Goal: Communication & Community: Share content

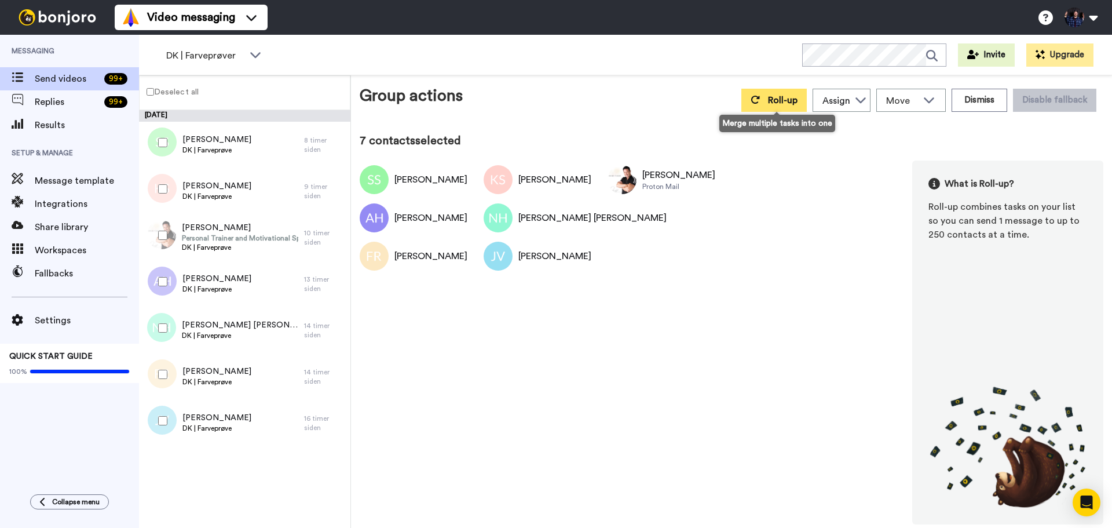
click at [784, 102] on span "Roll-up" at bounding box center [783, 100] width 30 height 9
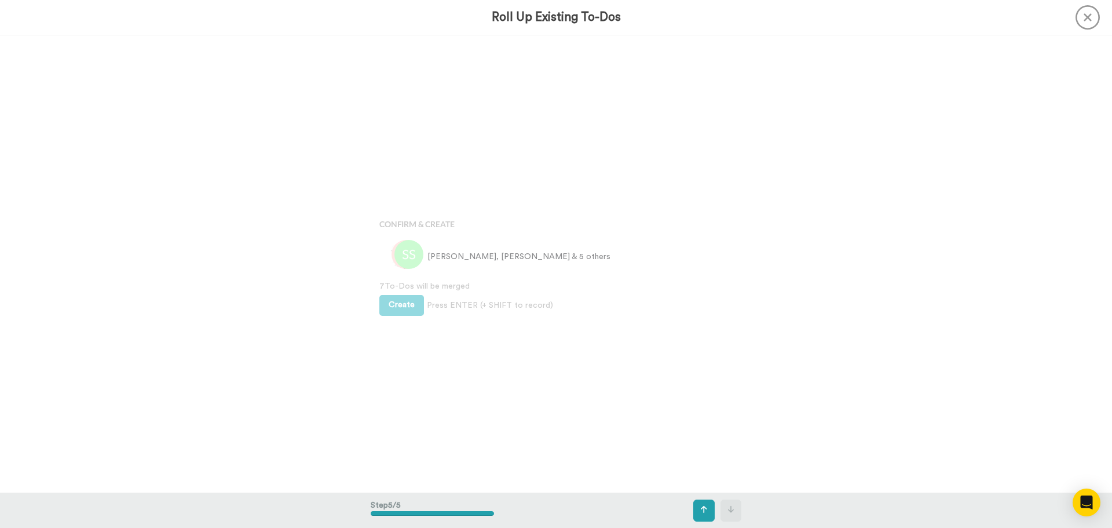
scroll to position [1829, 0]
click at [396, 308] on button "Create" at bounding box center [401, 304] width 45 height 21
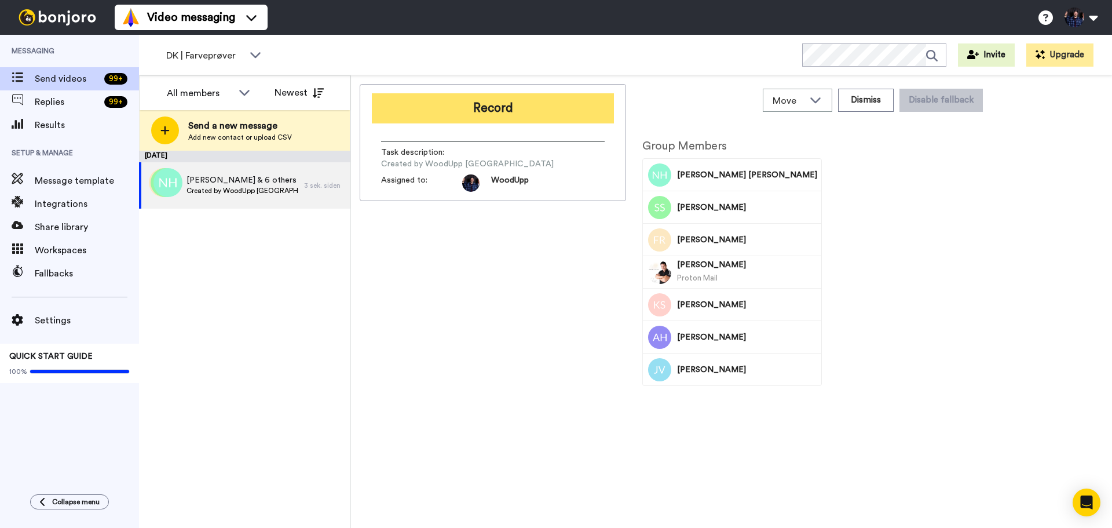
click at [557, 111] on button "Record" at bounding box center [493, 108] width 242 height 30
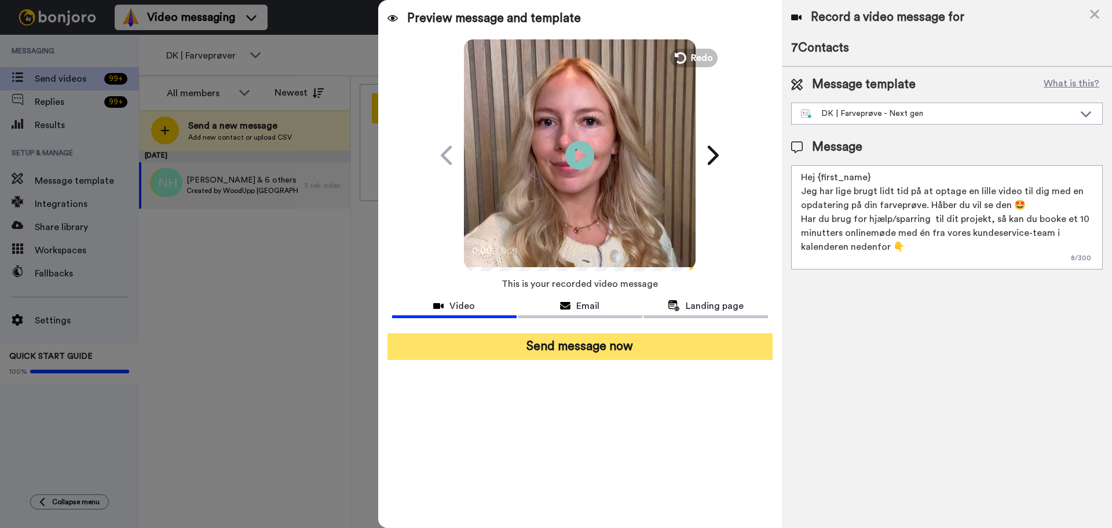
click at [695, 347] on button "Send message now" at bounding box center [580, 346] width 385 height 27
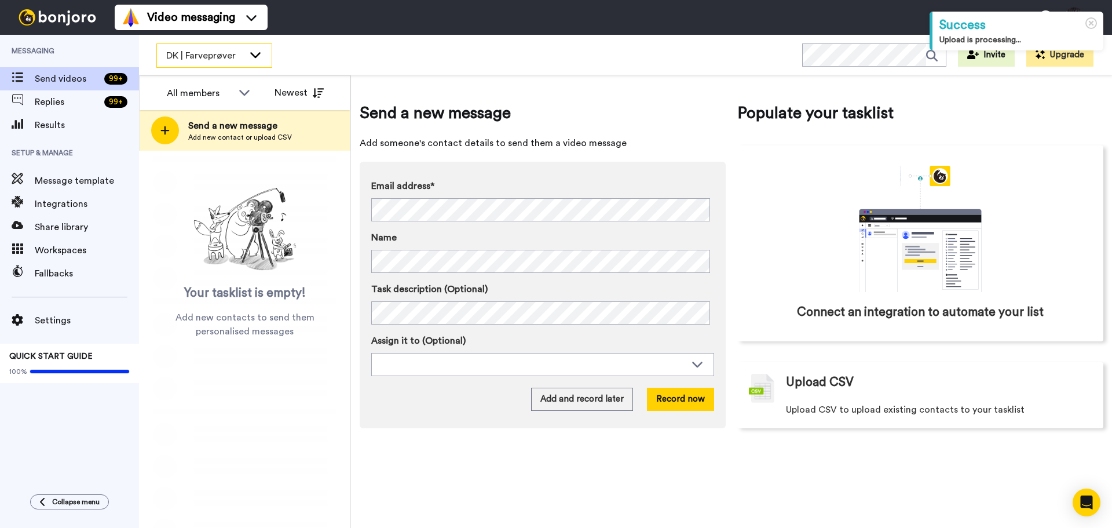
click at [257, 61] on div "DK | Farveprøver" at bounding box center [214, 55] width 115 height 23
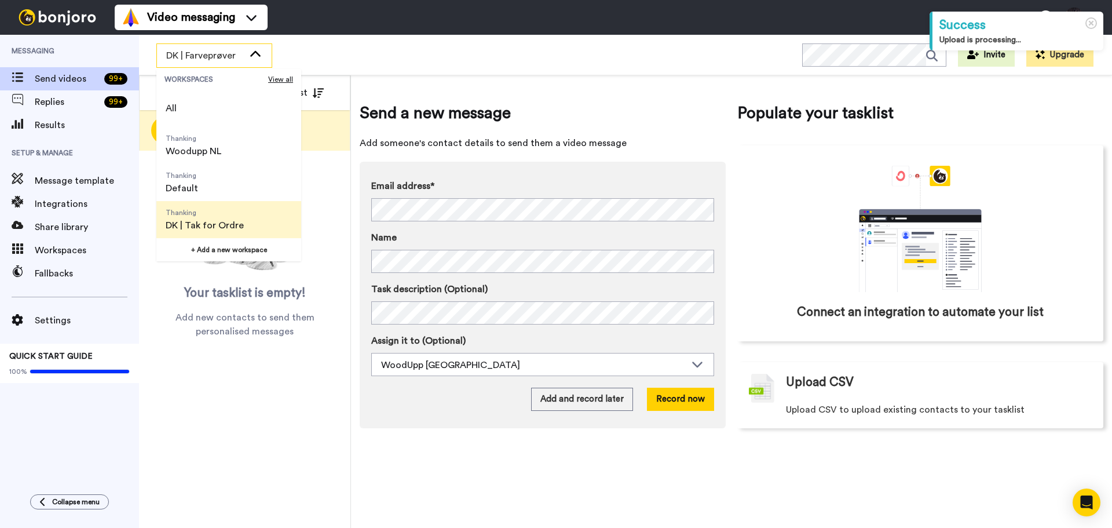
click at [239, 222] on span "DK | Tak for Ordre" at bounding box center [205, 225] width 78 height 14
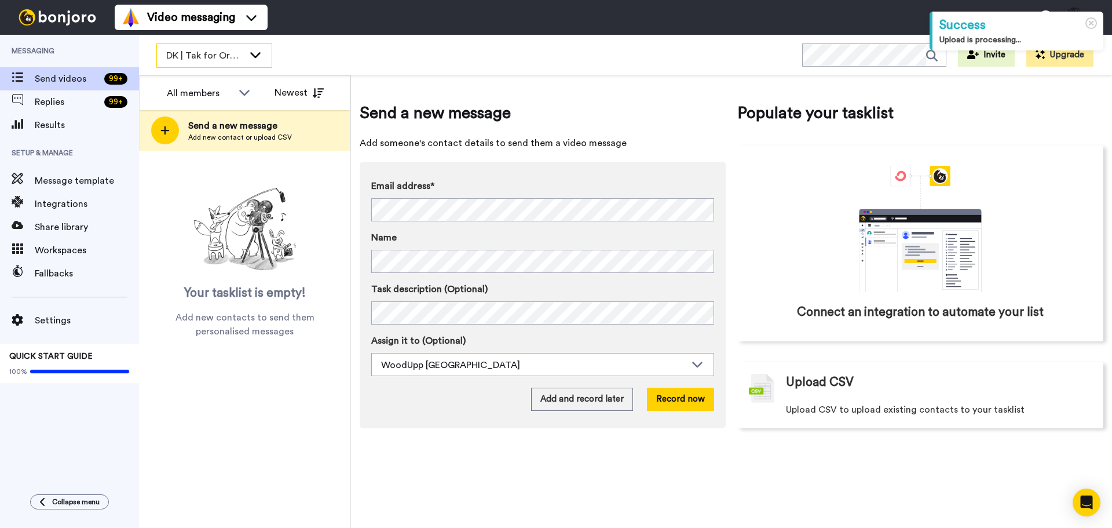
click at [250, 49] on icon at bounding box center [256, 55] width 14 height 12
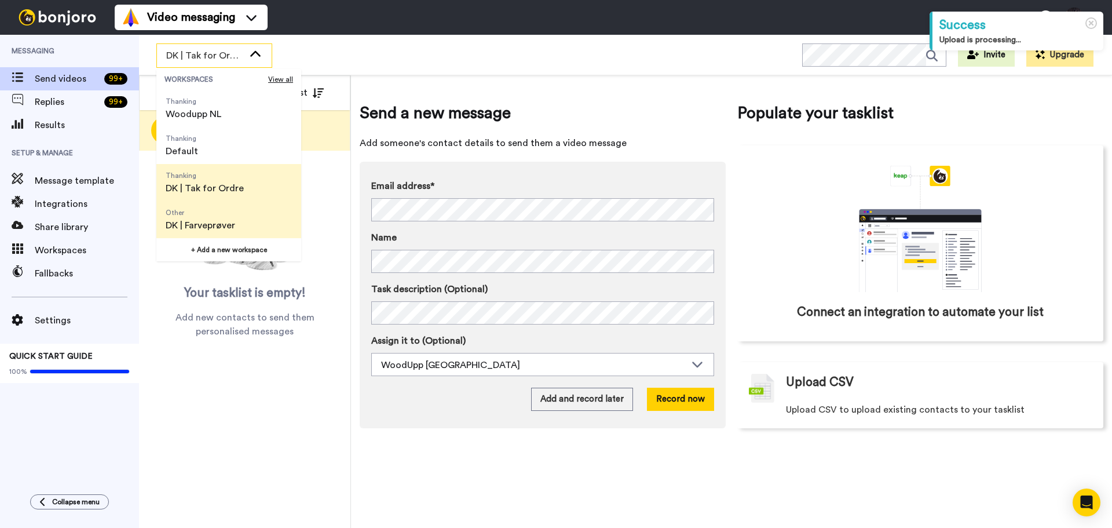
scroll to position [58, 0]
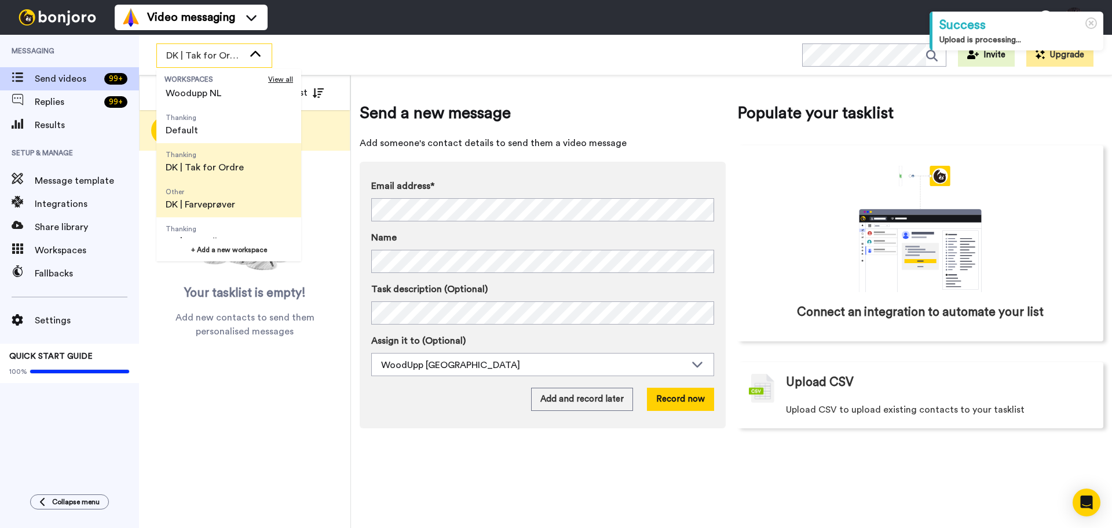
click at [247, 203] on li "Other DK | Farveprøver" at bounding box center [228, 198] width 145 height 37
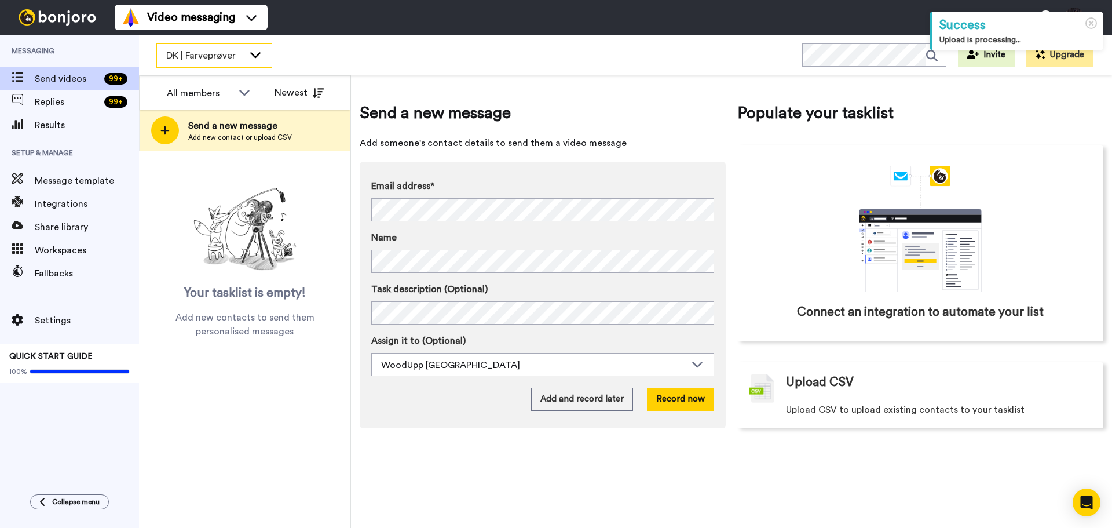
click at [252, 53] on icon at bounding box center [255, 55] width 10 height 6
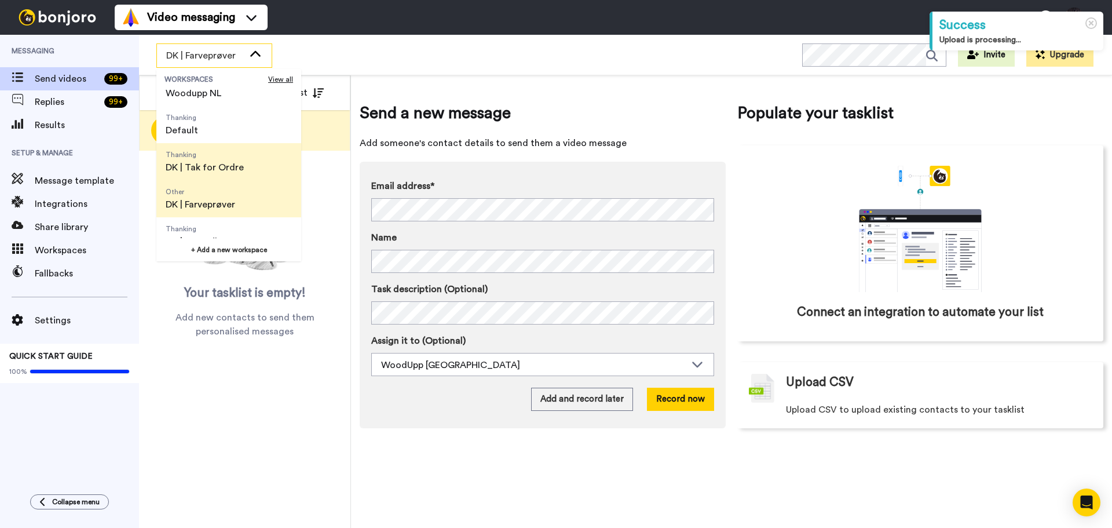
click at [258, 162] on li "Thanking DK | Tak for Ordre" at bounding box center [228, 161] width 145 height 37
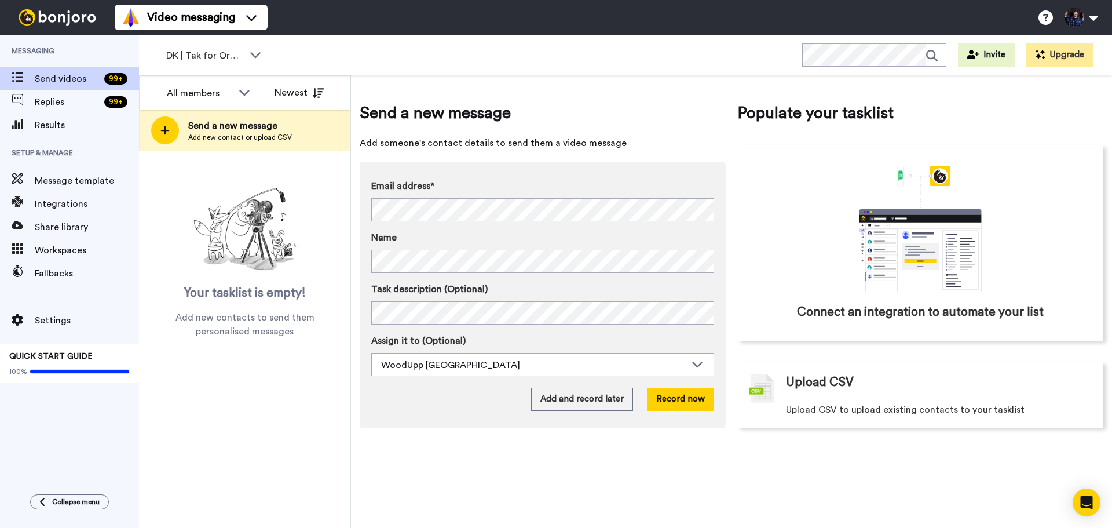
drag, startPoint x: 309, startPoint y: 293, endPoint x: 149, endPoint y: 295, distance: 159.3
click at [149, 295] on div "Your tasklist is empty! Add new contacts to send them personalised messages" at bounding box center [244, 260] width 211 height 155
click at [240, 330] on span "Add new contacts to send them personalised messages" at bounding box center [244, 324] width 177 height 28
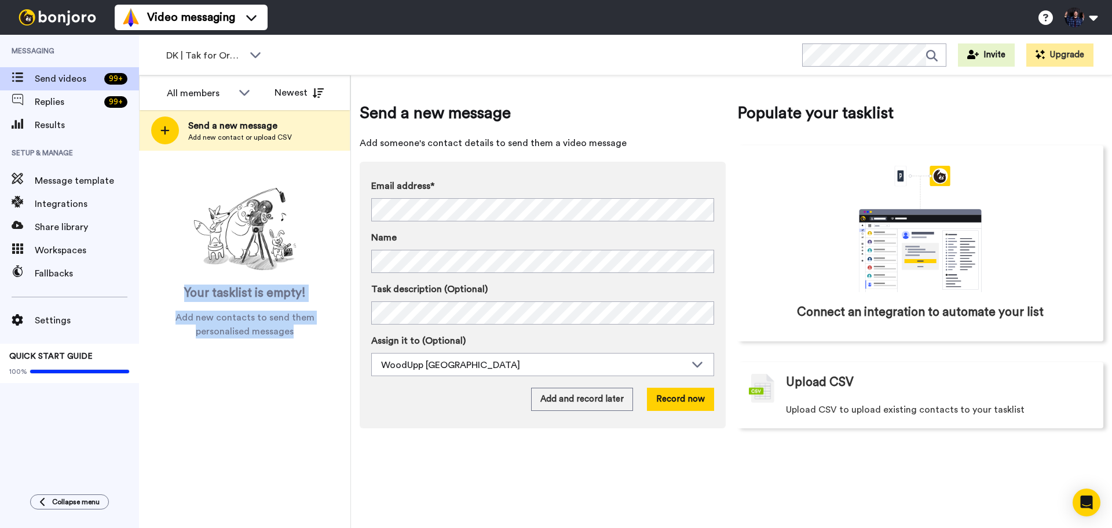
drag, startPoint x: 291, startPoint y: 330, endPoint x: 176, endPoint y: 286, distance: 122.6
click at [176, 286] on div "Your tasklist is empty! Add new contacts to send them personalised messages" at bounding box center [244, 260] width 211 height 155
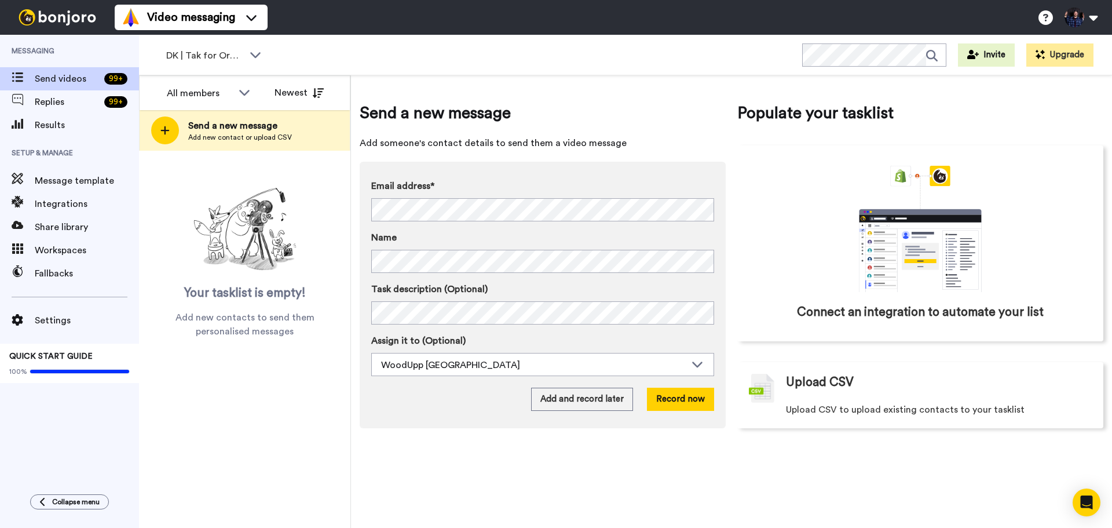
click at [249, 349] on div "All members Newest Send a new message Add new contact or upload CSV Your taskli…" at bounding box center [245, 301] width 212 height 452
